Goal: Task Accomplishment & Management: Manage account settings

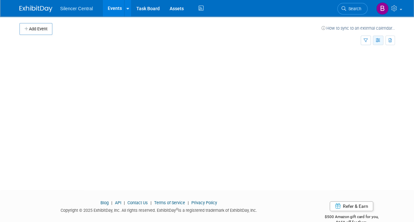
click at [377, 42] on button "button" at bounding box center [377, 41] width 11 height 10
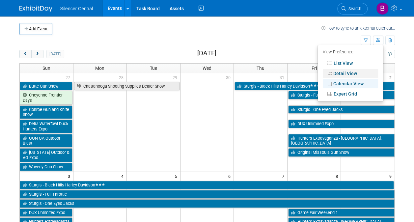
click at [355, 71] on link "Detail View" at bounding box center [349, 73] width 55 height 9
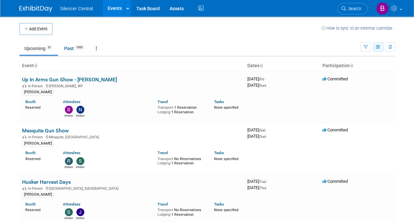
click at [377, 44] on button "button" at bounding box center [377, 47] width 11 height 10
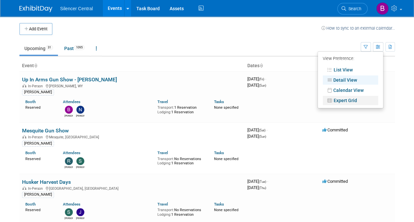
click at [357, 96] on link "Expert Grid" at bounding box center [349, 100] width 55 height 9
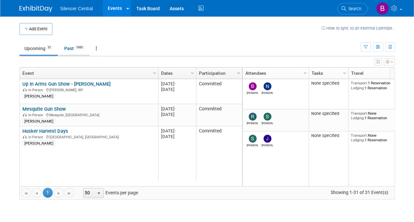
click at [76, 48] on span "1095" at bounding box center [79, 47] width 11 height 5
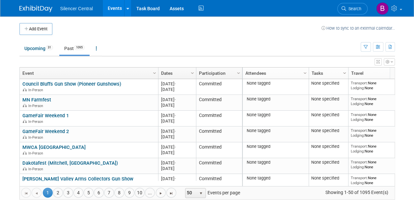
click at [343, 73] on span "Column Settings" at bounding box center [344, 72] width 5 height 5
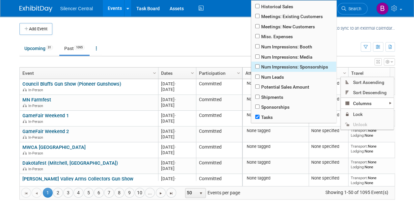
scroll to position [180, 0]
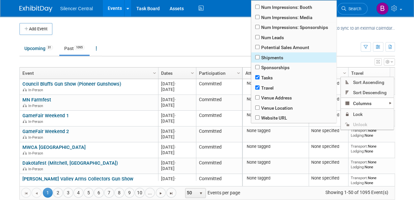
click at [273, 57] on span "Shipments" at bounding box center [293, 57] width 85 height 10
checkbox input "true"
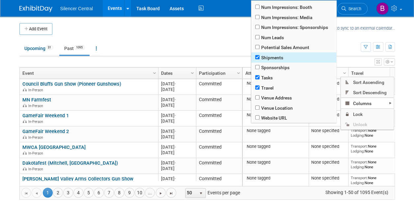
checkbox input "true"
click at [273, 57] on span "Shipments" at bounding box center [293, 57] width 85 height 10
checkbox input "true"
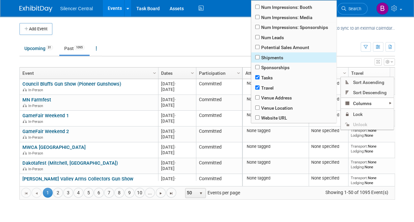
checkbox input "true"
checkbox input "false"
checkbox input "true"
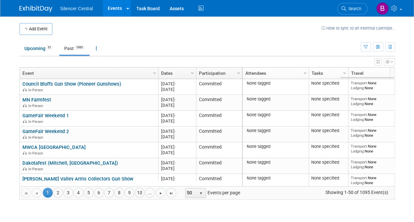
click at [300, 206] on div "Add Event How to sync to an external calendar... New Event Duplicate Event Warn…" at bounding box center [206, 114] width 385 height 196
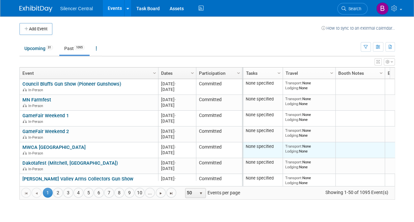
scroll to position [0, 0]
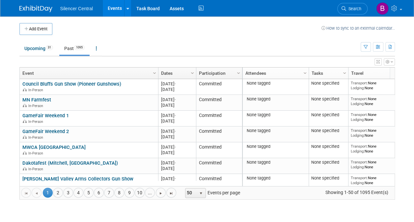
click at [342, 69] on link "Column Settings" at bounding box center [344, 72] width 7 height 10
checkbox input "true"
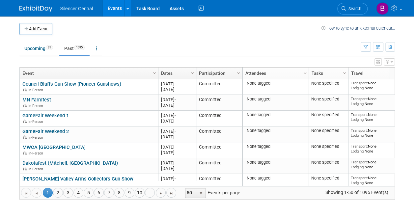
checkbox input "true"
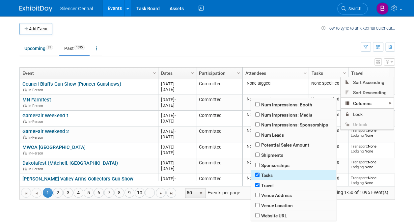
click at [272, 173] on span "Tasks" at bounding box center [293, 175] width 85 height 10
checkbox input "true"
checkbox input "false"
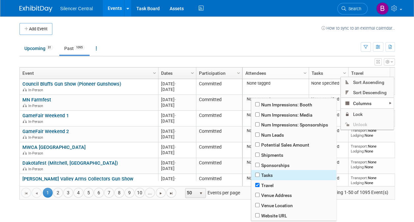
checkbox input "true"
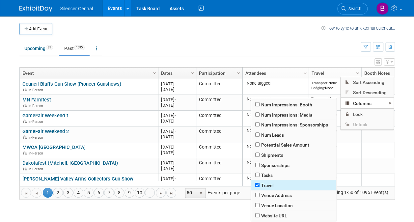
click at [272, 182] on span "Travel" at bounding box center [293, 185] width 85 height 10
checkbox input "true"
checkbox input "false"
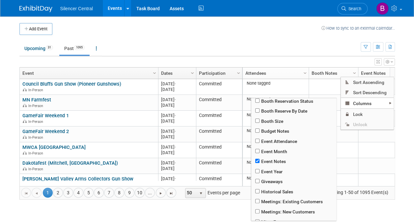
scroll to position [48, 0]
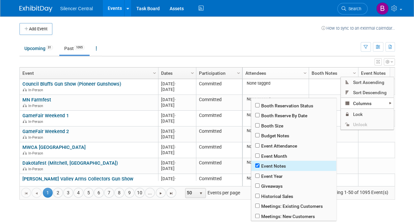
click at [272, 166] on span "Event Notes" at bounding box center [293, 166] width 85 height 10
checkbox input "true"
checkbox input "false"
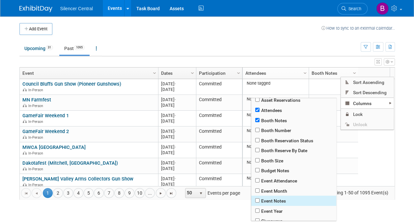
scroll to position [0, 0]
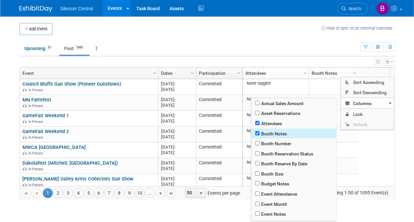
click at [274, 131] on span "Booth Notes" at bounding box center [293, 133] width 85 height 10
checkbox input "true"
checkbox input "false"
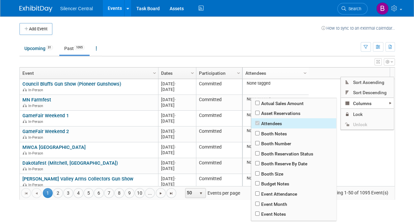
click at [274, 124] on span "Attendees" at bounding box center [293, 123] width 85 height 10
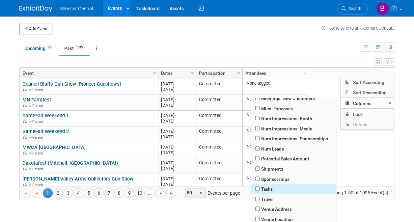
scroll to position [180, 0]
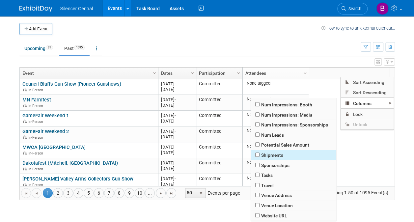
click at [273, 150] on span "Shipments" at bounding box center [293, 155] width 85 height 10
checkbox input "true"
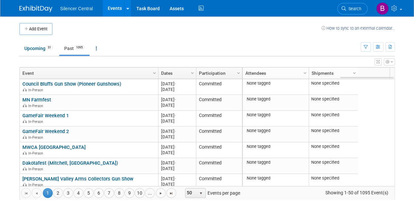
click at [367, 217] on body "Silencer Central Events Add Event Bulk Upload Events Shareable Event Boards Rec…" at bounding box center [207, 111] width 414 height 222
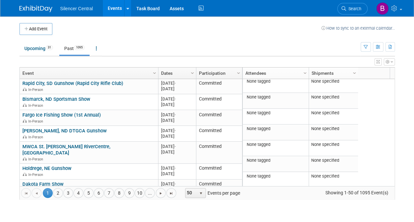
scroll to position [0, 0]
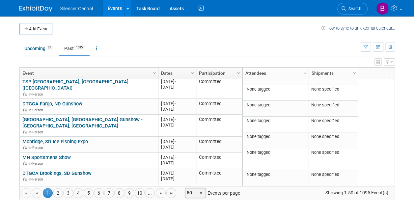
click at [191, 189] on span "50" at bounding box center [190, 192] width 11 height 9
click at [192, 182] on li "100" at bounding box center [191, 182] width 19 height 9
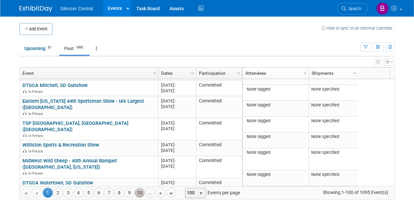
click at [135, 191] on link "10" at bounding box center [140, 193] width 10 height 10
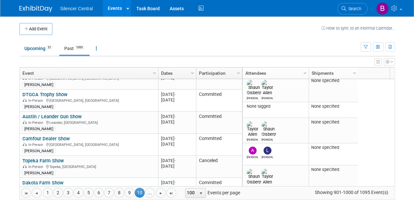
click at [321, 192] on link "2 Shipments" at bounding box center [322, 194] width 23 height 5
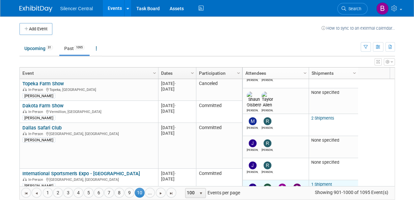
click at [324, 182] on link "1 Shipment" at bounding box center [321, 184] width 21 height 5
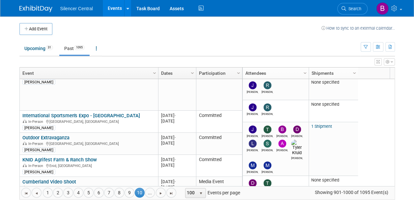
click at [320, 199] on link "1 Shipment" at bounding box center [321, 201] width 21 height 5
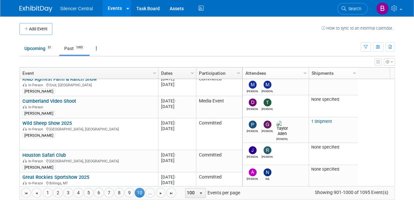
click at [317, 220] on link "1 Shipment" at bounding box center [321, 222] width 21 height 5
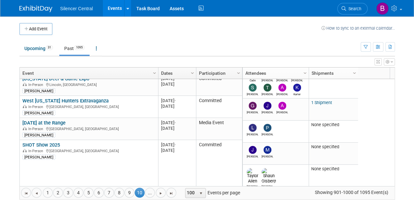
click at [322, 214] on link "1 Shipment" at bounding box center [321, 216] width 21 height 5
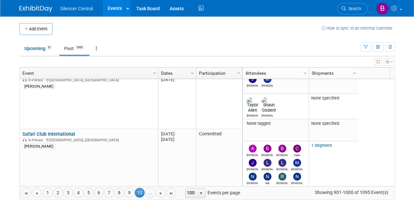
click at [325, 203] on link "1 Shipment" at bounding box center [321, 205] width 21 height 5
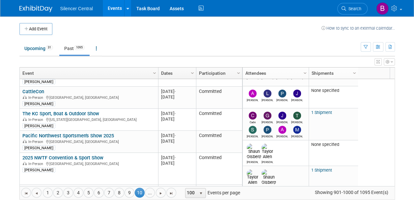
click at [322, 214] on td "00001 1 Shipment" at bounding box center [332, 225] width 49 height 22
click at [322, 215] on link "1 Shipment" at bounding box center [321, 217] width 21 height 5
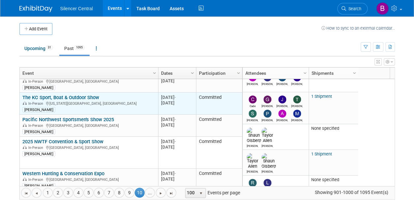
scroll to position [1804, 0]
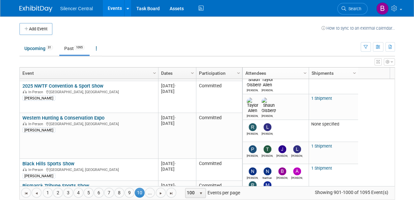
click at [323, 197] on link "1 Shipment" at bounding box center [321, 199] width 21 height 5
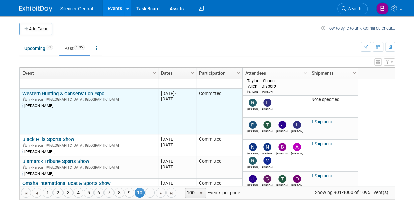
scroll to position [1910, 0]
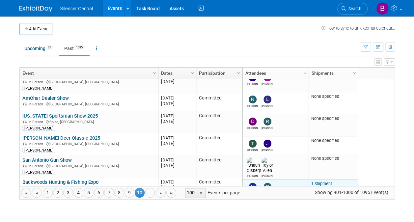
click at [315, 181] on link "1 Shipment" at bounding box center [321, 183] width 21 height 5
click at [321, 199] on link "1 Shipment" at bounding box center [321, 201] width 21 height 5
click at [322, 221] on link "1 Shipment" at bounding box center [321, 223] width 21 height 5
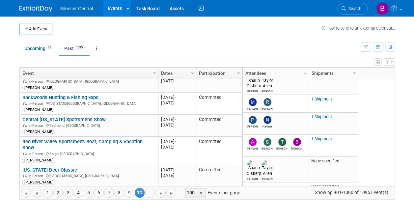
click at [328, 206] on link "1 Shipment" at bounding box center [321, 208] width 21 height 5
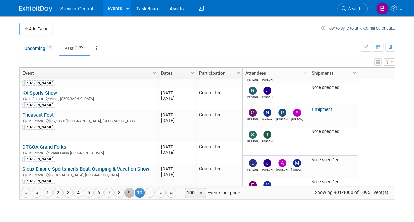
click at [124, 195] on link "9" at bounding box center [129, 193] width 10 height 10
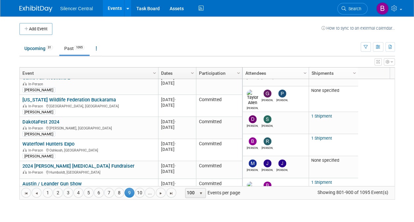
click at [124, 195] on span "9" at bounding box center [129, 193] width 10 height 10
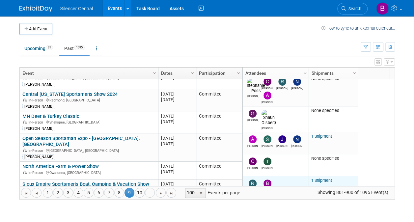
click at [324, 178] on link "1 Shipment" at bounding box center [321, 180] width 21 height 5
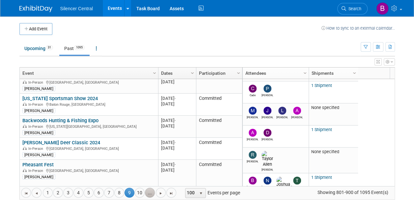
click at [148, 190] on link "..." at bounding box center [150, 193] width 10 height 10
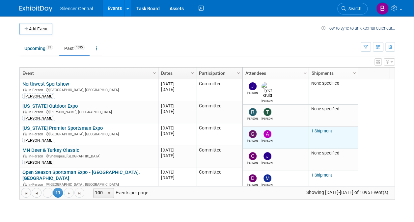
click at [320, 128] on link "1 Shipment" at bounding box center [321, 130] width 21 height 5
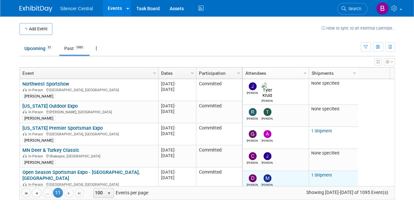
click at [326, 172] on link "1 Shipment" at bounding box center [321, 174] width 21 height 5
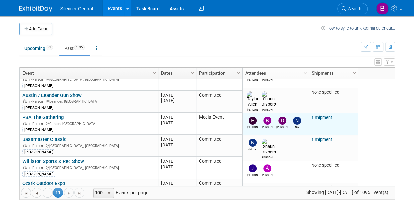
click at [317, 115] on link "1 Shipment" at bounding box center [321, 117] width 21 height 5
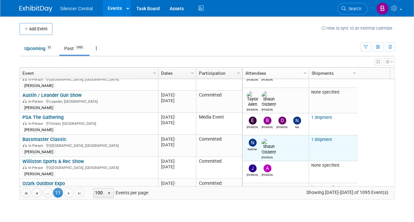
click at [328, 137] on link "1 Shipment" at bounding box center [321, 139] width 21 height 5
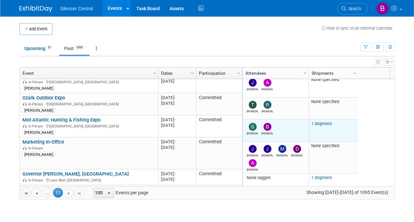
click at [324, 121] on link "1 Shipment" at bounding box center [321, 123] width 21 height 5
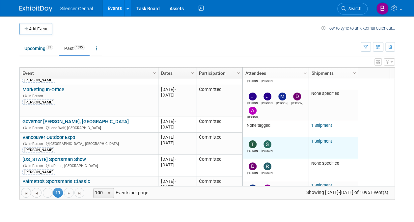
click at [320, 139] on link "1 Shipment" at bounding box center [321, 141] width 21 height 5
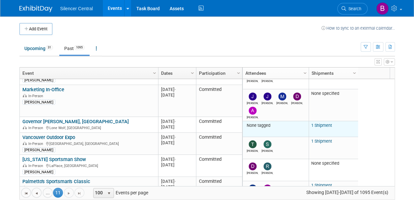
click at [324, 123] on link "1 Shipment" at bounding box center [321, 125] width 21 height 5
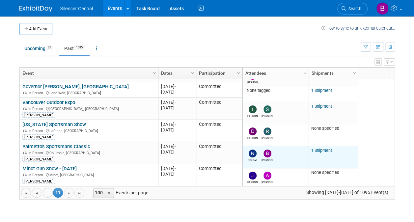
click at [322, 148] on link "1 Shipment" at bounding box center [321, 150] width 21 height 5
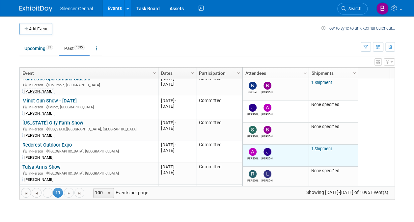
click at [318, 146] on link "1 Shipment" at bounding box center [321, 148] width 21 height 5
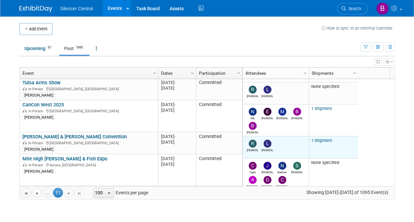
click at [324, 136] on td "00001 1 Shipment" at bounding box center [332, 147] width 49 height 22
click at [324, 138] on link "1 Shipment" at bounding box center [321, 140] width 21 height 5
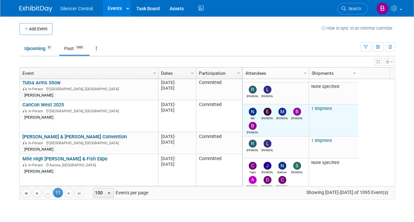
click at [318, 106] on link "1 Shipment" at bounding box center [321, 108] width 21 height 5
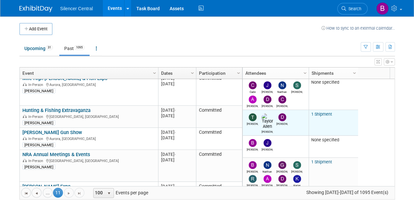
click at [322, 112] on link "1 Shipment" at bounding box center [321, 114] width 21 height 5
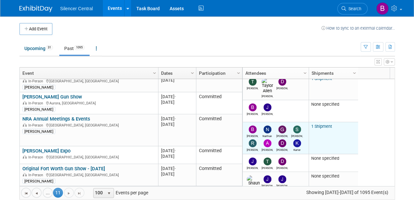
click at [325, 124] on link "1 Shipment" at bounding box center [321, 126] width 21 height 5
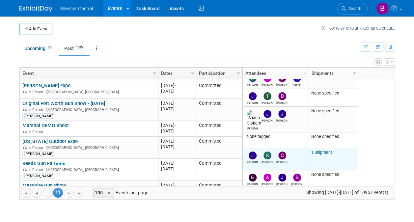
click at [321, 150] on link "1 Shipment" at bounding box center [321, 152] width 21 height 5
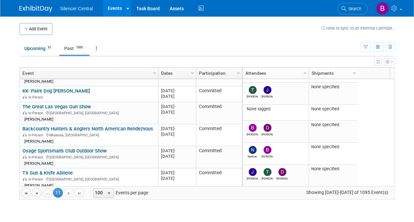
click at [150, 138] on td "Backcountry Hunters & Anglers North American Rendezvous Backcountry Hunters & A…" at bounding box center [89, 135] width 138 height 22
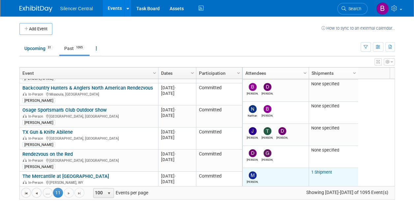
click at [318, 169] on link "1 Shipment" at bounding box center [321, 171] width 21 height 5
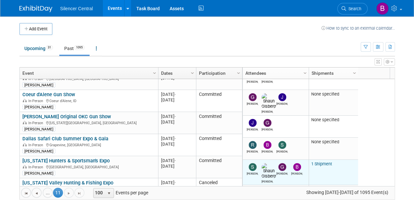
click at [326, 161] on link "1 Shipment" at bounding box center [321, 163] width 21 height 5
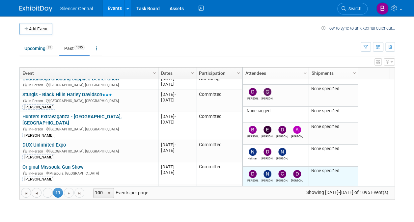
click at [334, 166] on td "00000 None specified" at bounding box center [332, 177] width 49 height 22
drag, startPoint x: 334, startPoint y: 138, endPoint x: 321, endPoint y: 138, distance: 12.5
click at [321, 166] on td "00000 None specified" at bounding box center [332, 177] width 49 height 22
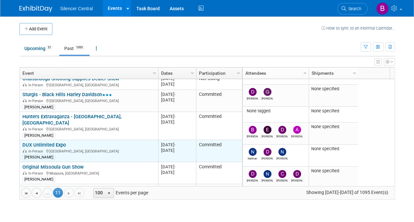
click at [60, 142] on link "DUX Unlimited Expo" at bounding box center [43, 145] width 43 height 6
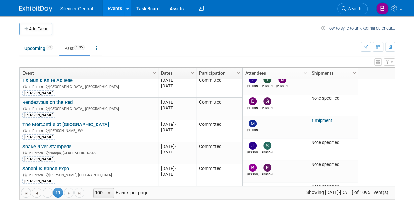
scroll to position [1024, 0]
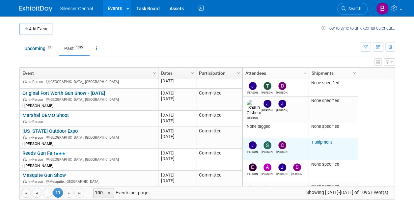
click at [323, 138] on td "00001 1 Shipment" at bounding box center [332, 149] width 49 height 22
click at [323, 140] on link "1 Shipment" at bounding box center [321, 142] width 21 height 5
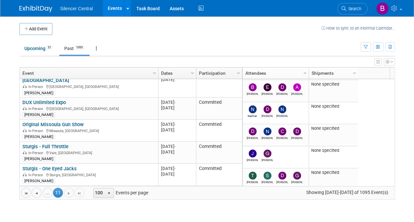
scroll to position [1709, 0]
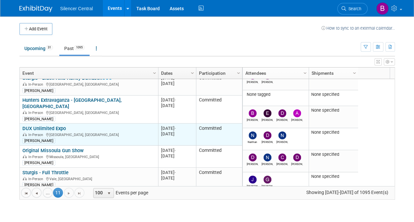
click at [62, 125] on link "DUX Unlimited Expo" at bounding box center [43, 128] width 43 height 6
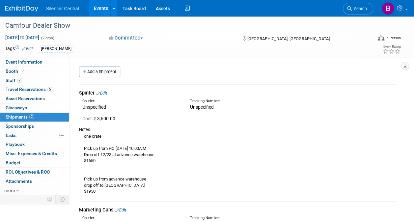
click at [25, 9] on img at bounding box center [21, 9] width 33 height 7
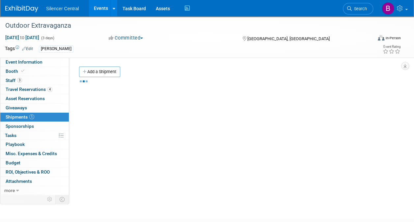
scroll to position [3, 0]
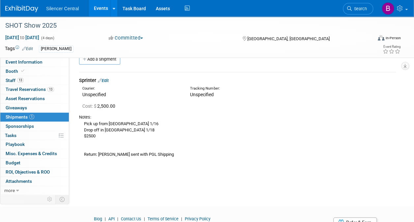
scroll to position [13, 0]
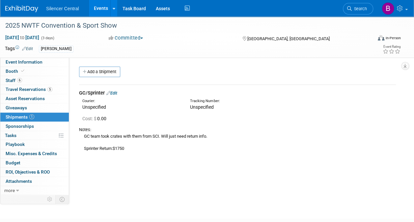
click at [112, 92] on link "Edit" at bounding box center [111, 92] width 11 height 5
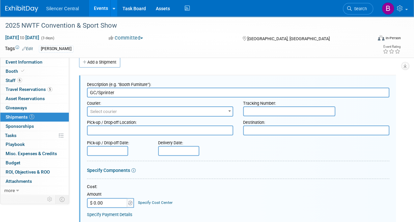
click at [108, 200] on input "$ 0.00" at bounding box center [107, 203] width 41 height 10
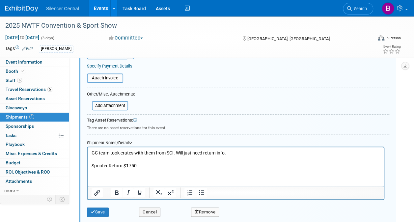
scroll to position [160, 0]
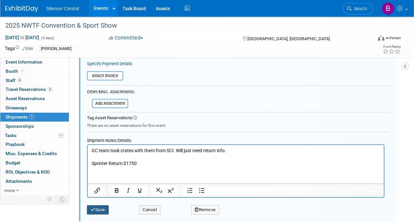
type input "$ 1,750.00"
click at [107, 207] on button "Save" at bounding box center [98, 209] width 22 height 9
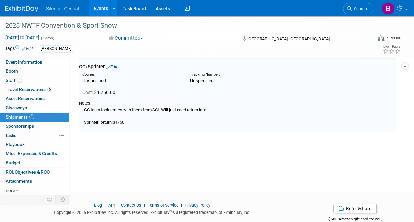
scroll to position [10, 0]
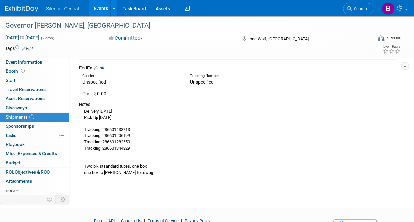
scroll to position [28, 0]
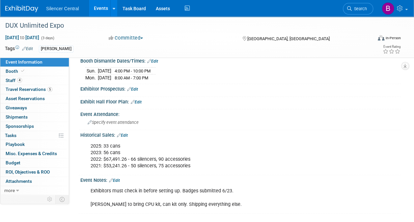
scroll to position [137, 0]
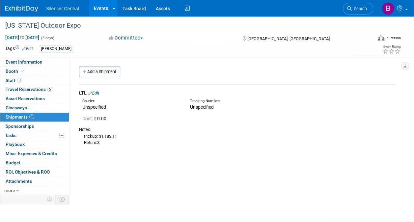
click at [99, 93] on link "Edit" at bounding box center [93, 92] width 11 height 5
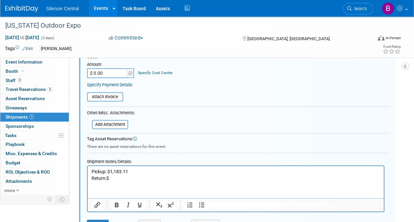
scroll to position [140, 0]
click at [122, 175] on p "Pickup: $1,183.11 Return:$" at bounding box center [235, 174] width 288 height 13
click at [112, 72] on input "$ 0.00" at bounding box center [107, 73] width 41 height 10
type input "$ 2,214.61"
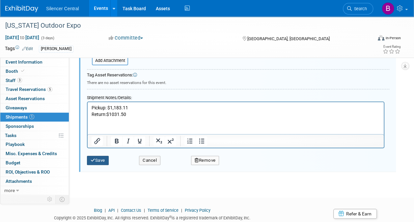
click at [102, 160] on button "Save" at bounding box center [98, 160] width 22 height 9
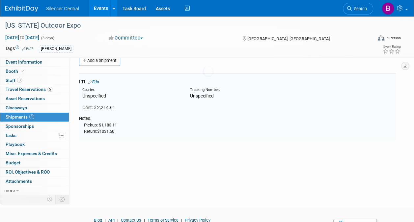
scroll to position [10, 0]
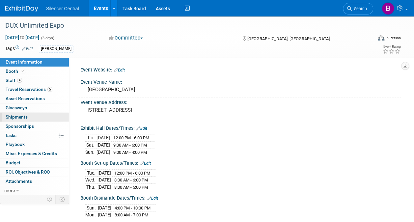
click at [34, 116] on link "0 Shipments 0" at bounding box center [34, 117] width 68 height 9
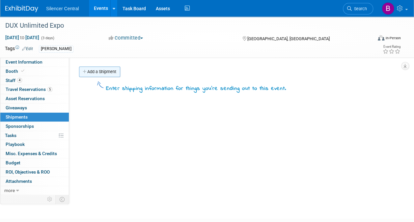
click at [109, 72] on link "Add a Shipment" at bounding box center [99, 71] width 41 height 11
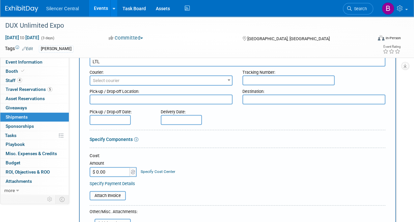
scroll to position [36, 0]
type input "LTL"
click at [110, 173] on input "$ 0.00" at bounding box center [109, 171] width 41 height 10
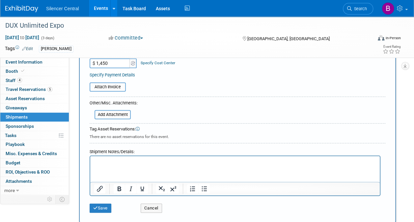
scroll to position [166, 0]
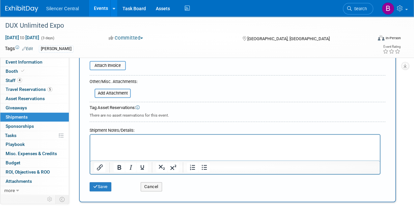
type input "$ 1,450.00"
click at [111, 137] on html at bounding box center [234, 139] width 289 height 9
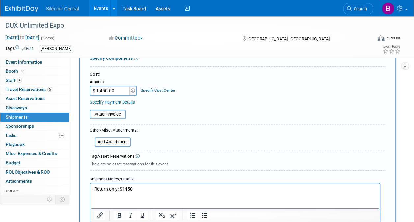
scroll to position [167, 0]
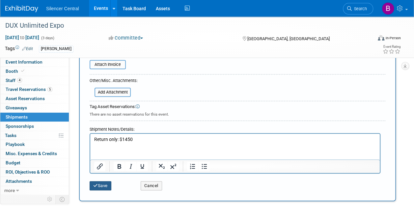
click at [107, 184] on button "Save" at bounding box center [100, 185] width 22 height 9
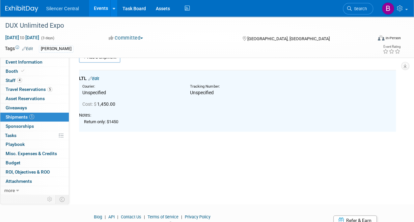
scroll to position [0, 0]
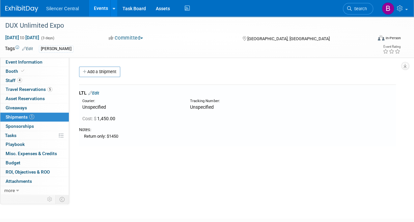
click at [31, 6] on img at bounding box center [21, 9] width 33 height 7
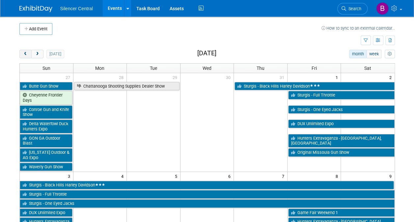
click at [25, 51] on button "prev" at bounding box center [25, 54] width 12 height 9
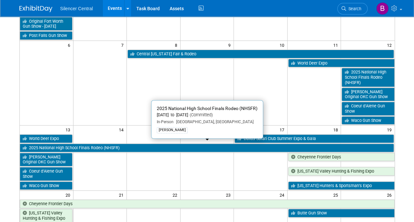
scroll to position [89, 0]
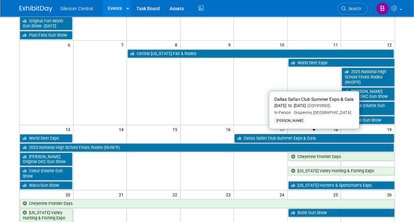
click at [284, 138] on link "Dallas Safari Club Summer Expo & Gala" at bounding box center [313, 138] width 159 height 9
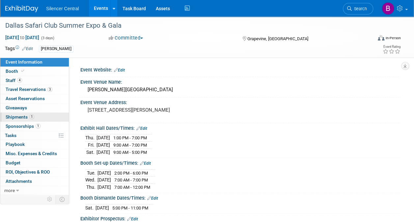
click at [43, 118] on link "1 Shipments 1" at bounding box center [34, 117] width 68 height 9
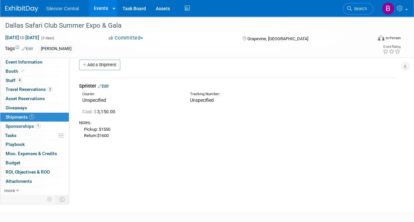
scroll to position [7, 0]
click at [105, 86] on link "Edit" at bounding box center [103, 85] width 11 height 5
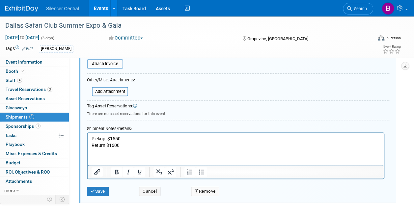
scroll to position [173, 0]
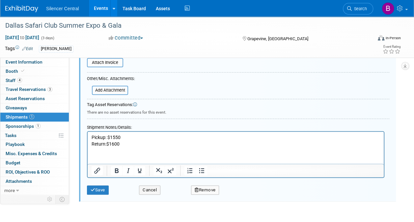
click at [102, 144] on p "Pickup: $1550 Return:$1600" at bounding box center [235, 140] width 288 height 13
click at [101, 190] on button "Save" at bounding box center [98, 189] width 22 height 9
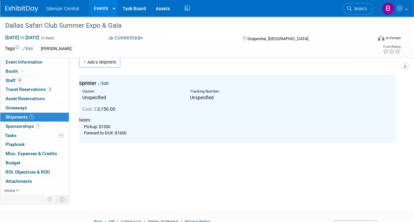
scroll to position [0, 0]
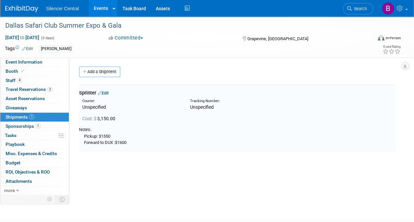
click at [32, 8] on img at bounding box center [21, 9] width 33 height 7
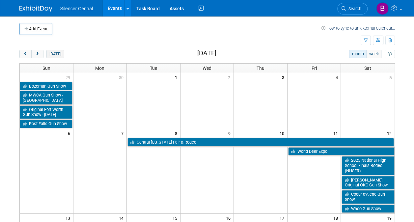
click at [56, 53] on button "[DATE]" at bounding box center [54, 54] width 17 height 9
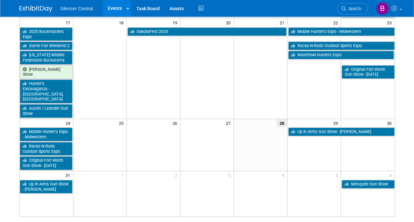
scroll to position [303, 0]
